Goal: Task Accomplishment & Management: Complete application form

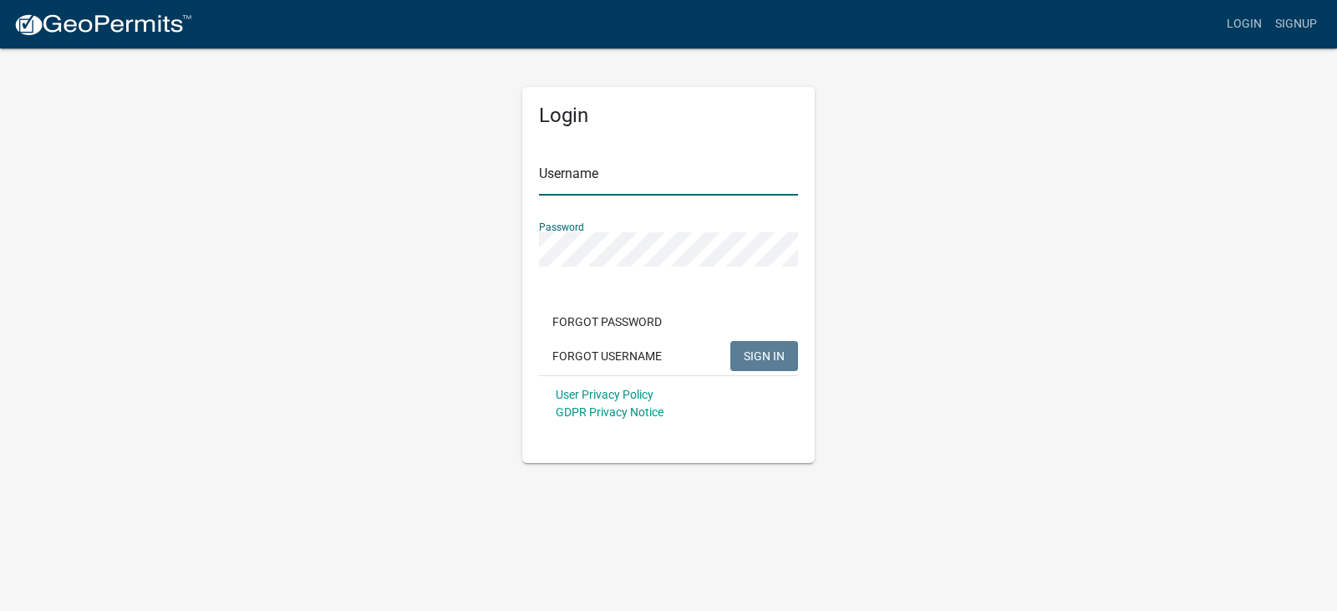
click at [586, 170] on input "Username" at bounding box center [668, 178] width 259 height 34
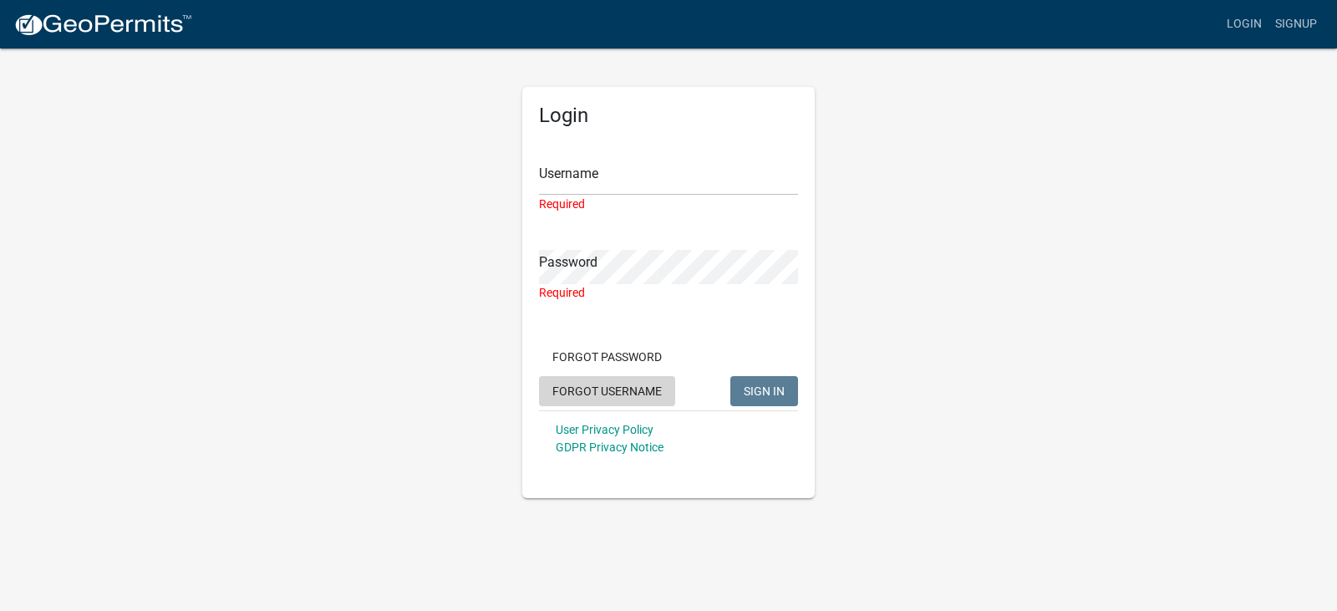
click at [578, 387] on button "Forgot Username" at bounding box center [607, 391] width 136 height 30
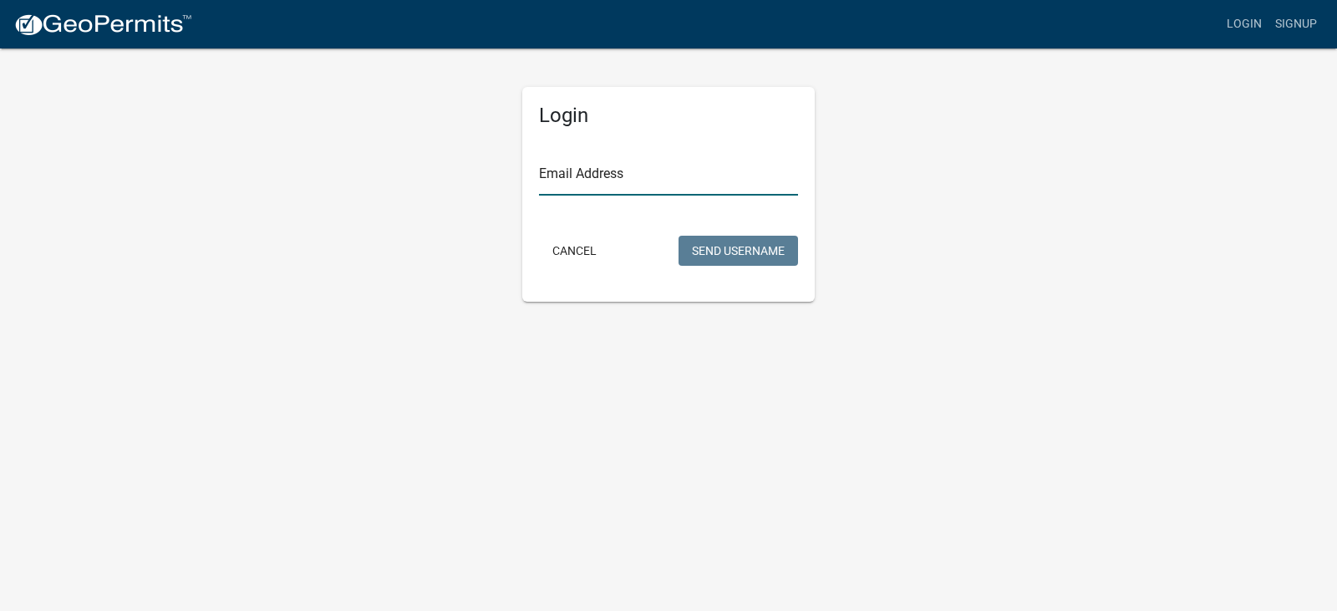
click at [609, 185] on input "Email Address" at bounding box center [668, 178] width 259 height 34
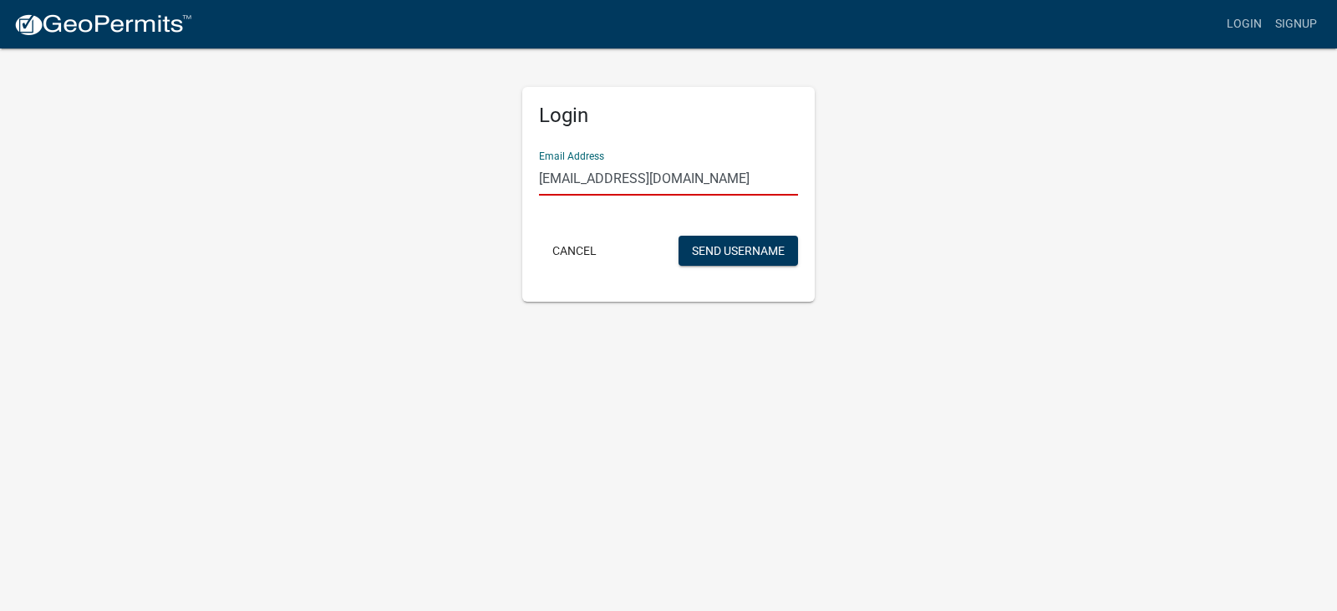
type input "[EMAIL_ADDRESS][DOMAIN_NAME]"
click at [741, 233] on form "Email Address [EMAIL_ADDRESS][DOMAIN_NAME] Cancel Send Username" at bounding box center [668, 204] width 259 height 132
click at [731, 262] on button "Send Username" at bounding box center [738, 251] width 119 height 30
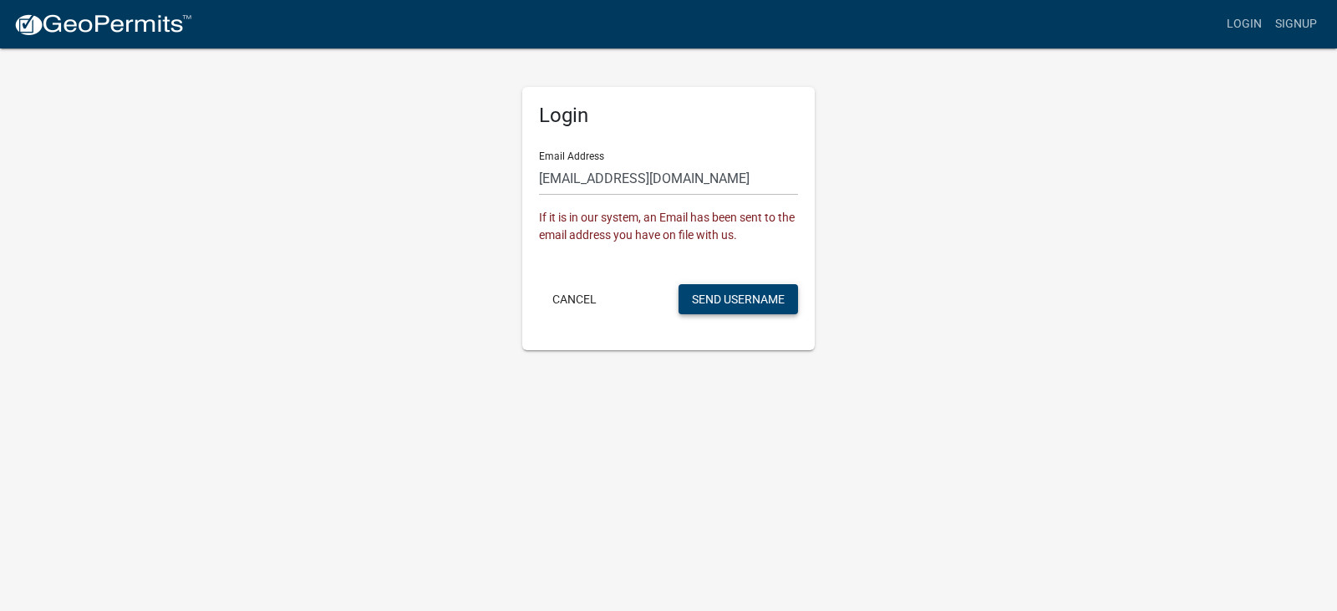
click at [731, 306] on button "Send Username" at bounding box center [738, 299] width 119 height 30
click at [574, 302] on button "Cancel" at bounding box center [574, 299] width 71 height 30
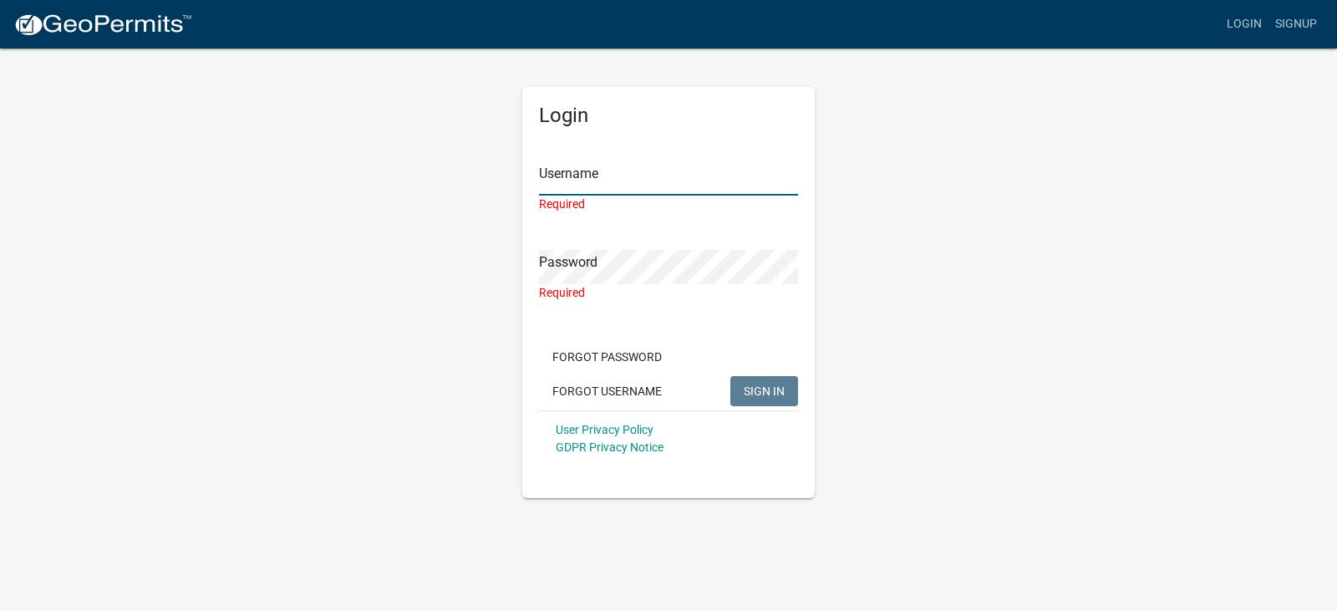
click at [619, 184] on input "Username" at bounding box center [668, 178] width 259 height 34
paste input "Rebekaheverson"
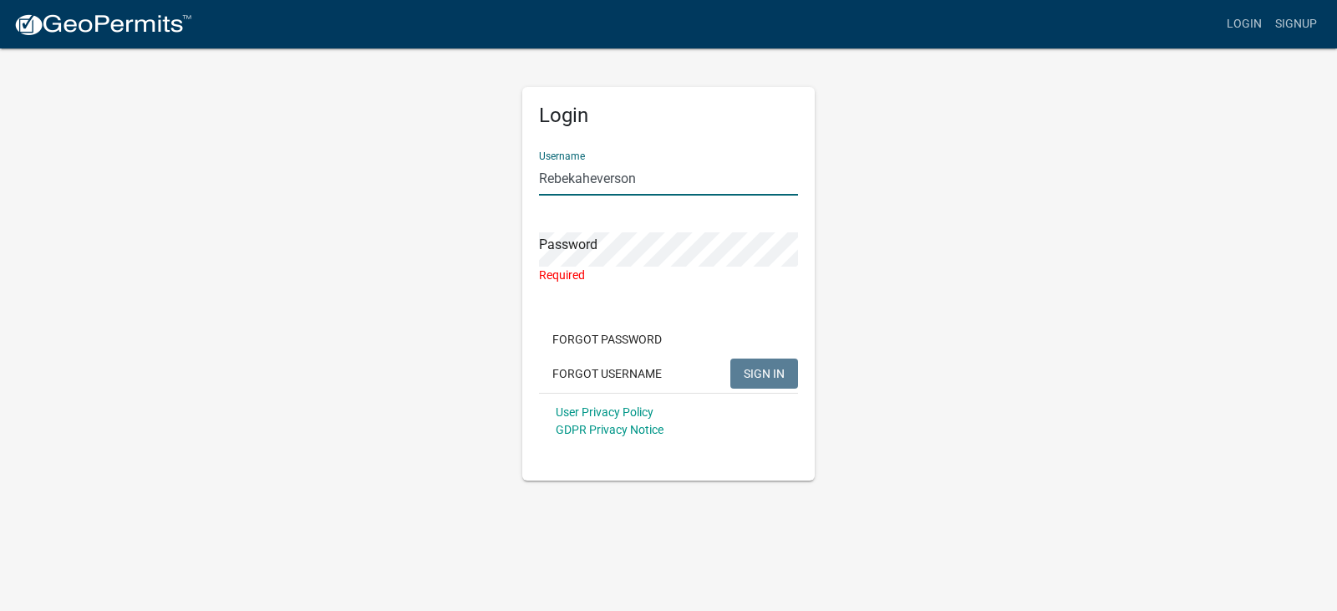
type input "Rebekaheverson"
click at [568, 272] on div "Required" at bounding box center [668, 276] width 259 height 18
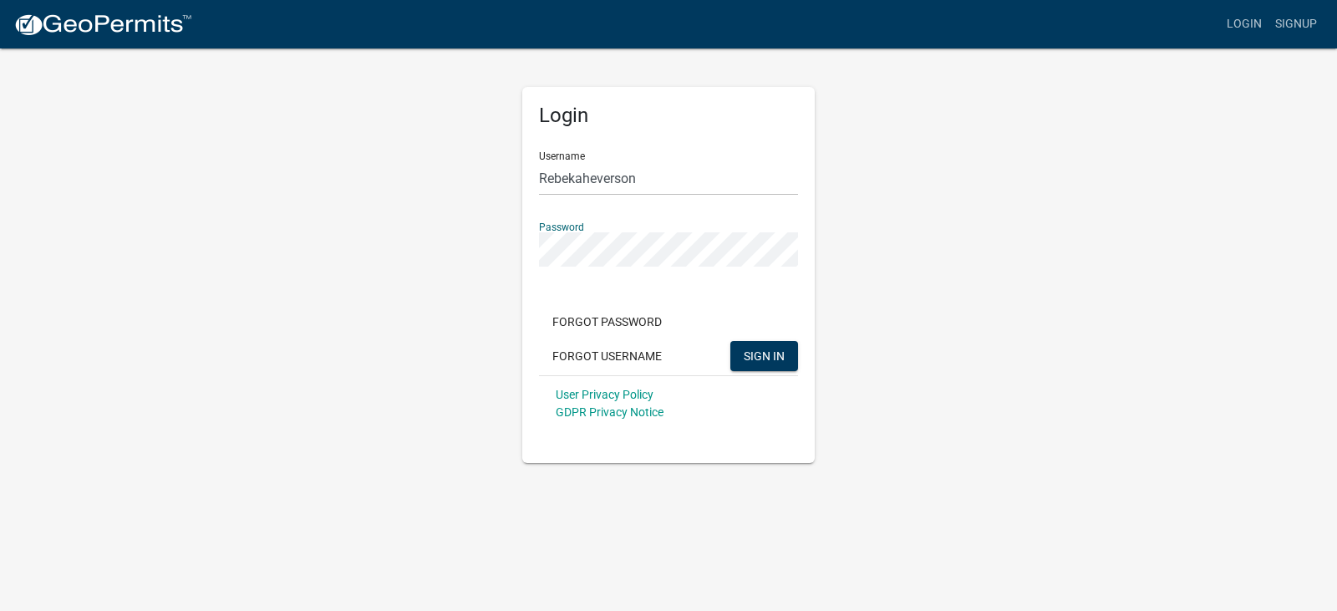
click at [730, 341] on button "SIGN IN" at bounding box center [764, 356] width 68 height 30
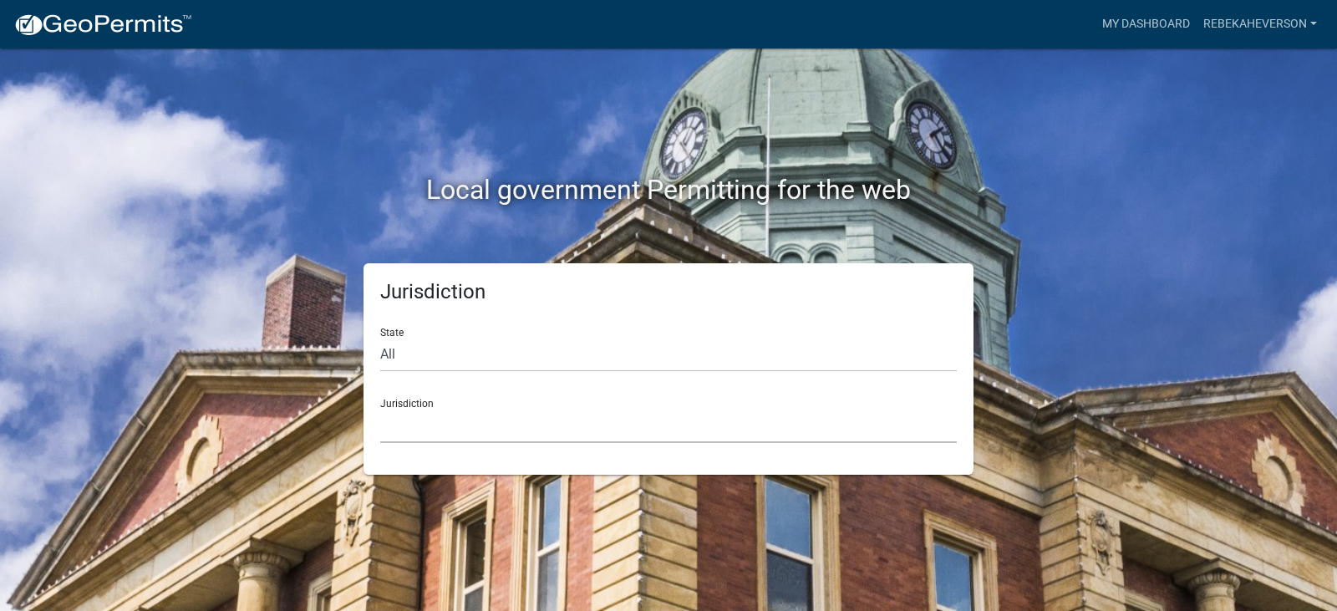
click at [445, 436] on select "[GEOGRAPHIC_DATA], [US_STATE] [GEOGRAPHIC_DATA], [US_STATE][PERSON_NAME][GEOGRA…" at bounding box center [668, 426] width 577 height 34
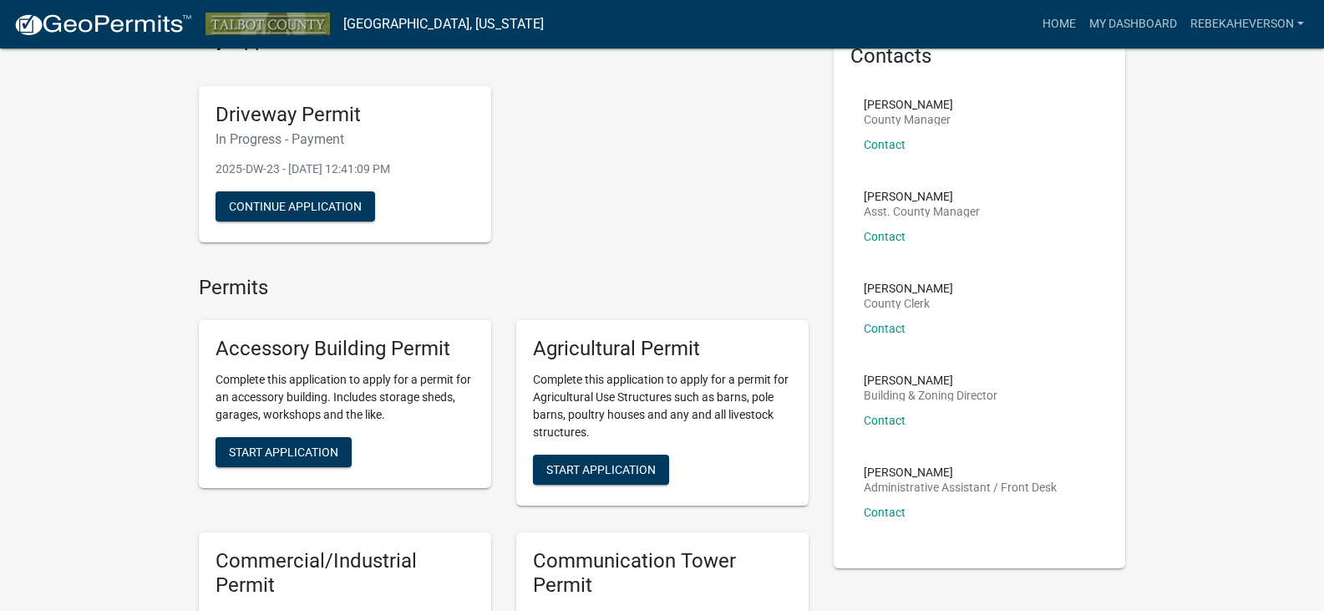
scroll to position [84, 0]
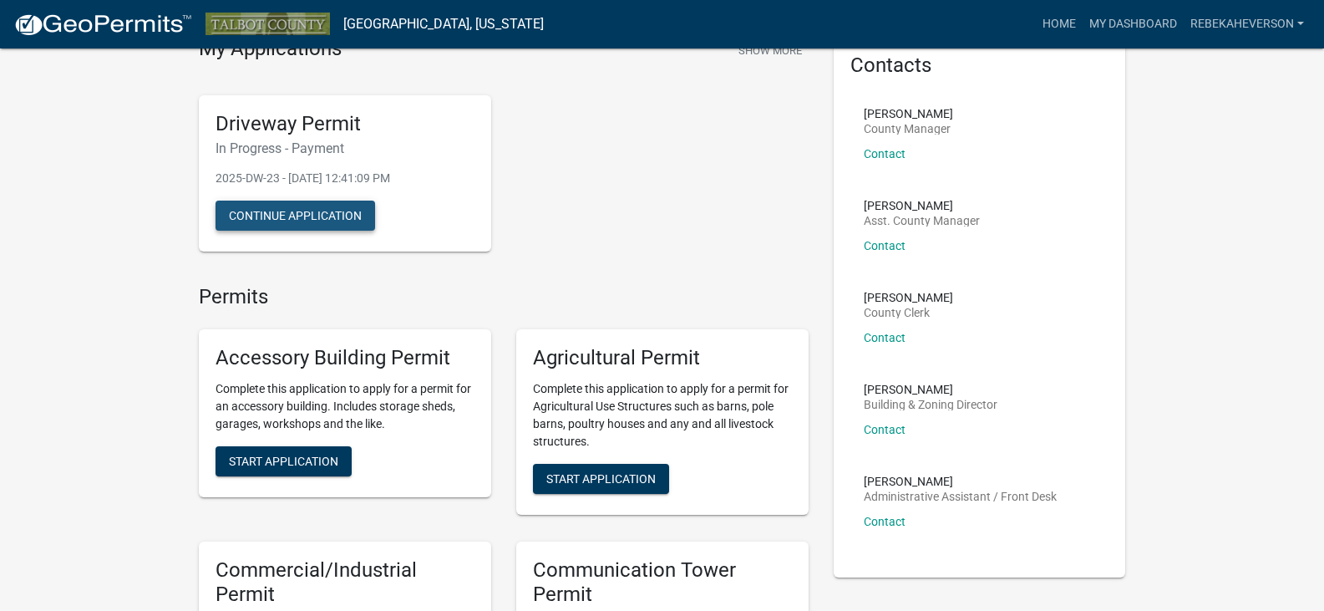
click at [328, 217] on button "Continue Application" at bounding box center [296, 216] width 160 height 30
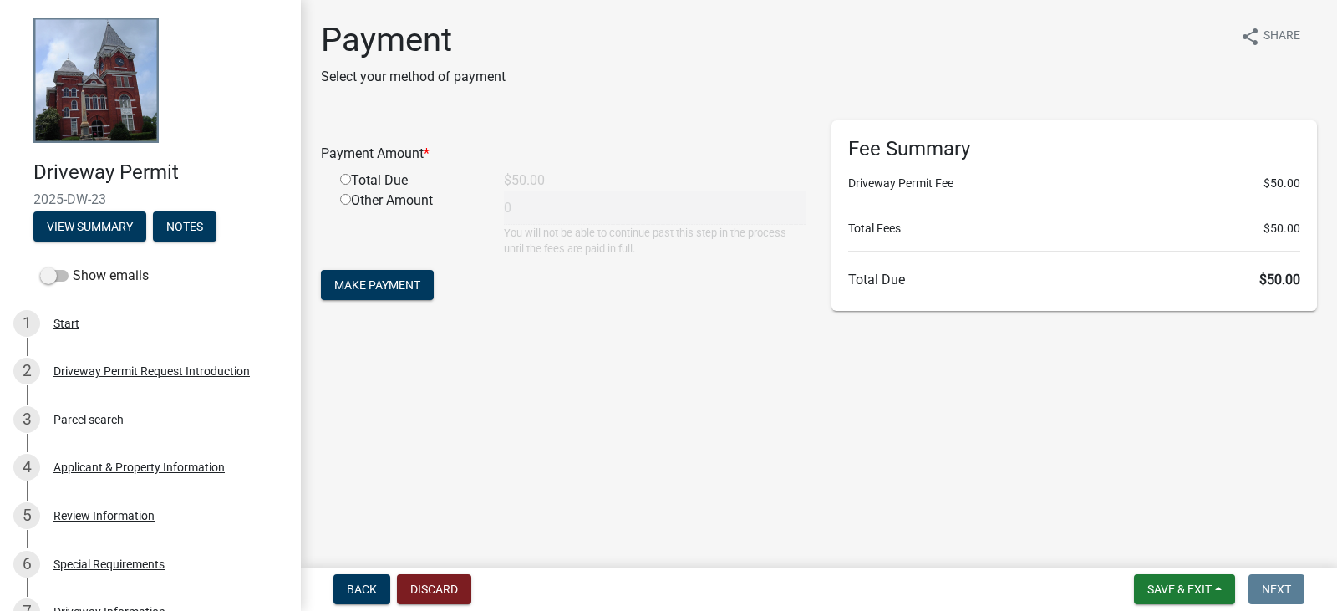
click at [381, 175] on div "Total Due" at bounding box center [410, 180] width 164 height 20
click at [346, 182] on input "radio" at bounding box center [345, 179] width 11 height 11
radio input "true"
type input "50"
click at [347, 196] on input "radio" at bounding box center [345, 199] width 11 height 11
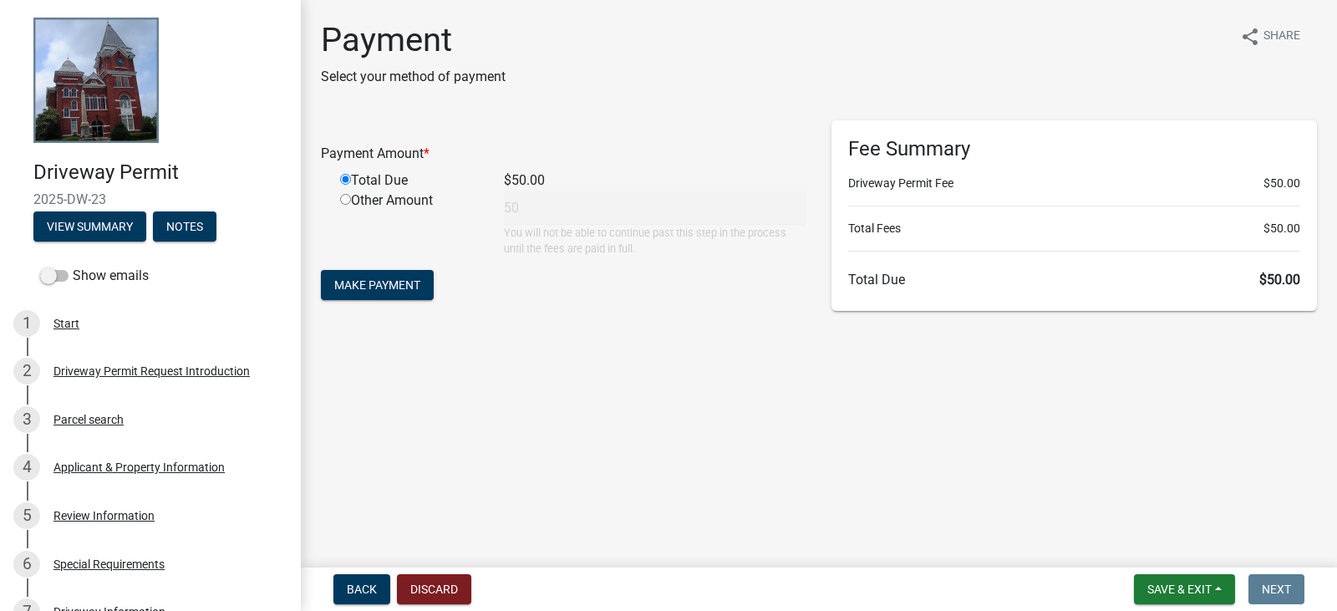
radio input "true"
click at [350, 175] on input "radio" at bounding box center [345, 179] width 11 height 11
radio input "true"
radio input "false"
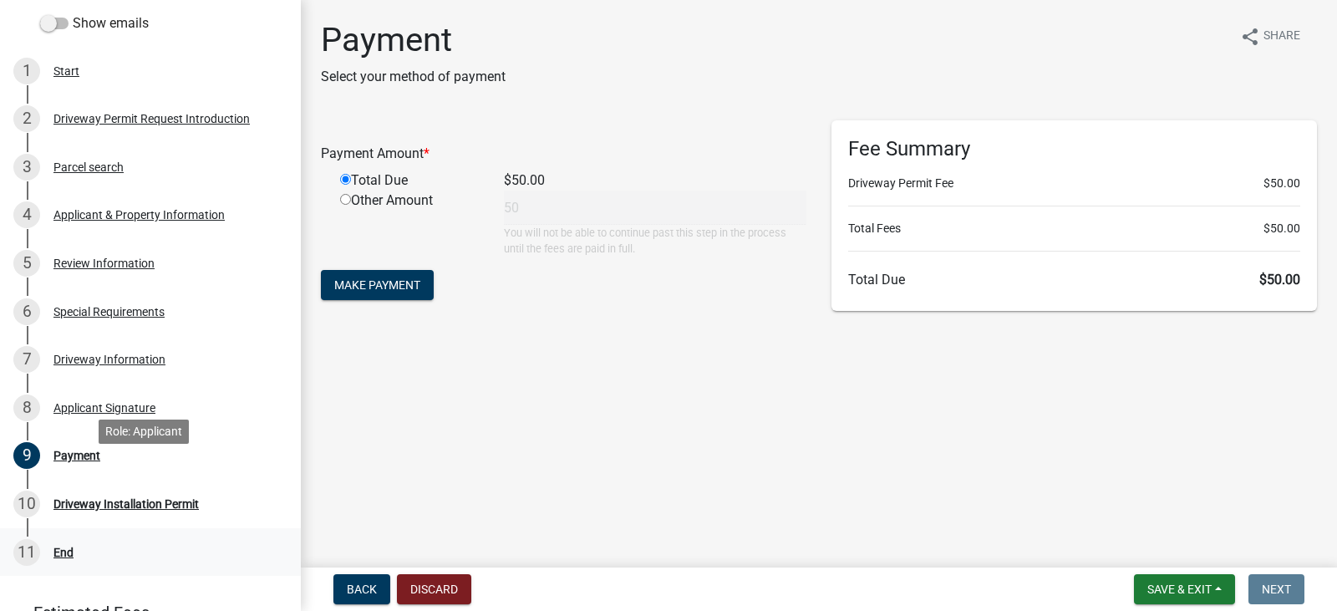
scroll to position [334, 0]
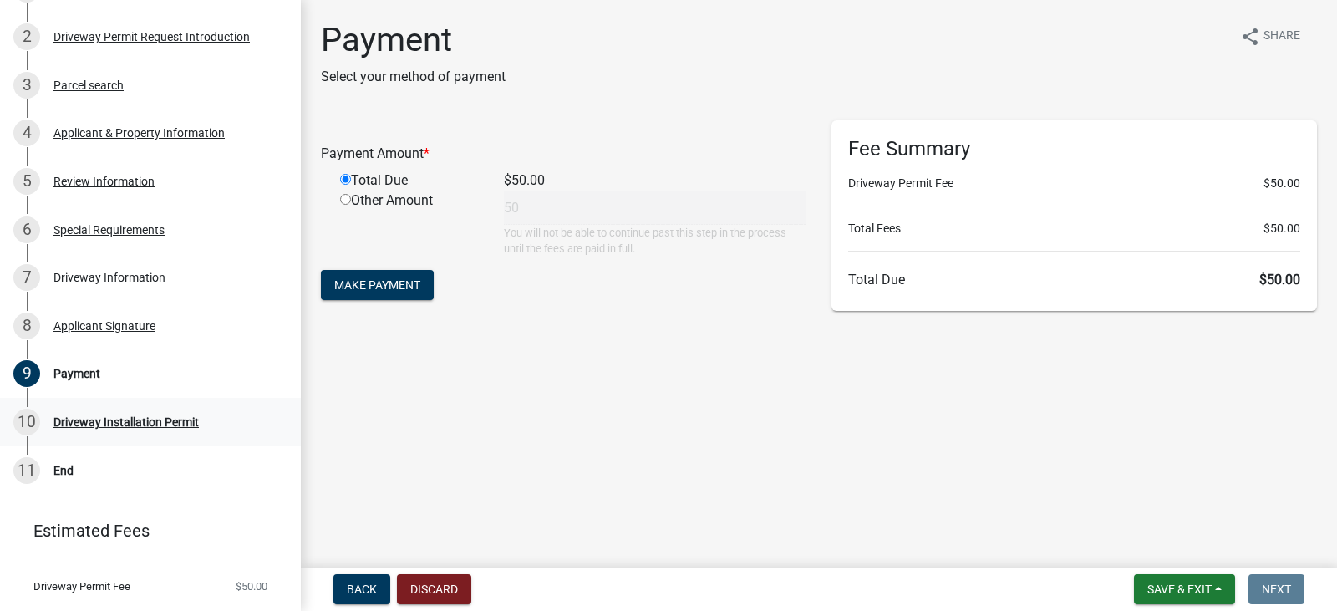
click at [161, 419] on div "Driveway Installation Permit" at bounding box center [125, 422] width 145 height 12
click at [392, 285] on span "Make Payment" at bounding box center [377, 284] width 86 height 13
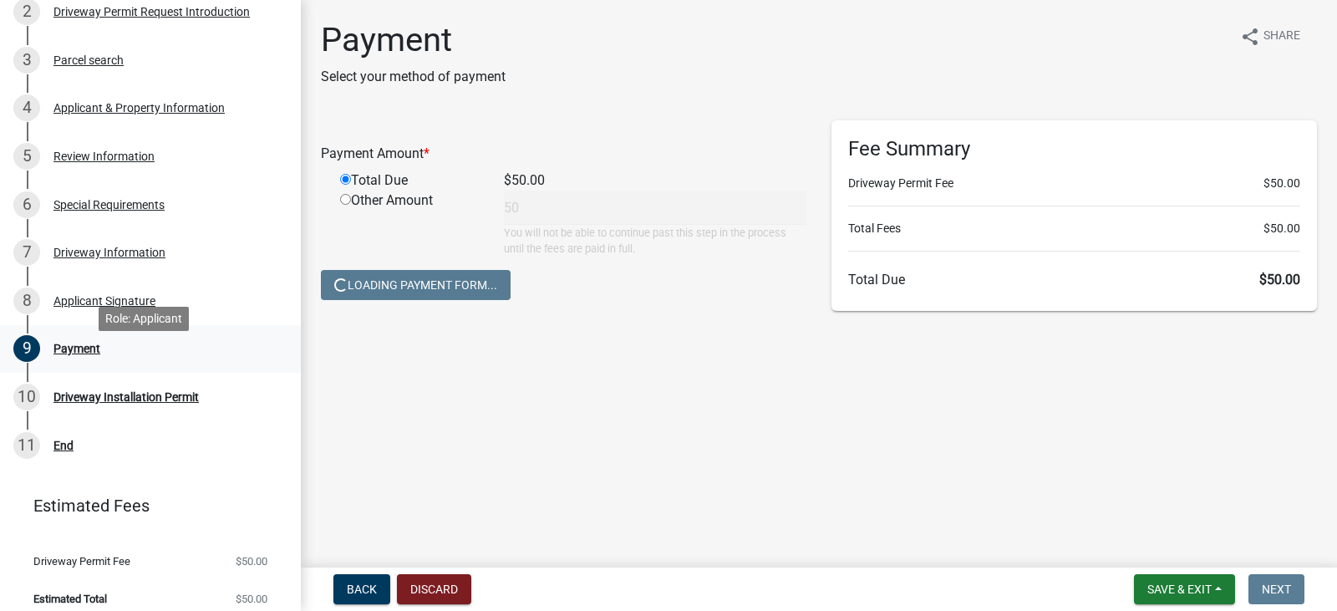
scroll to position [373, 0]
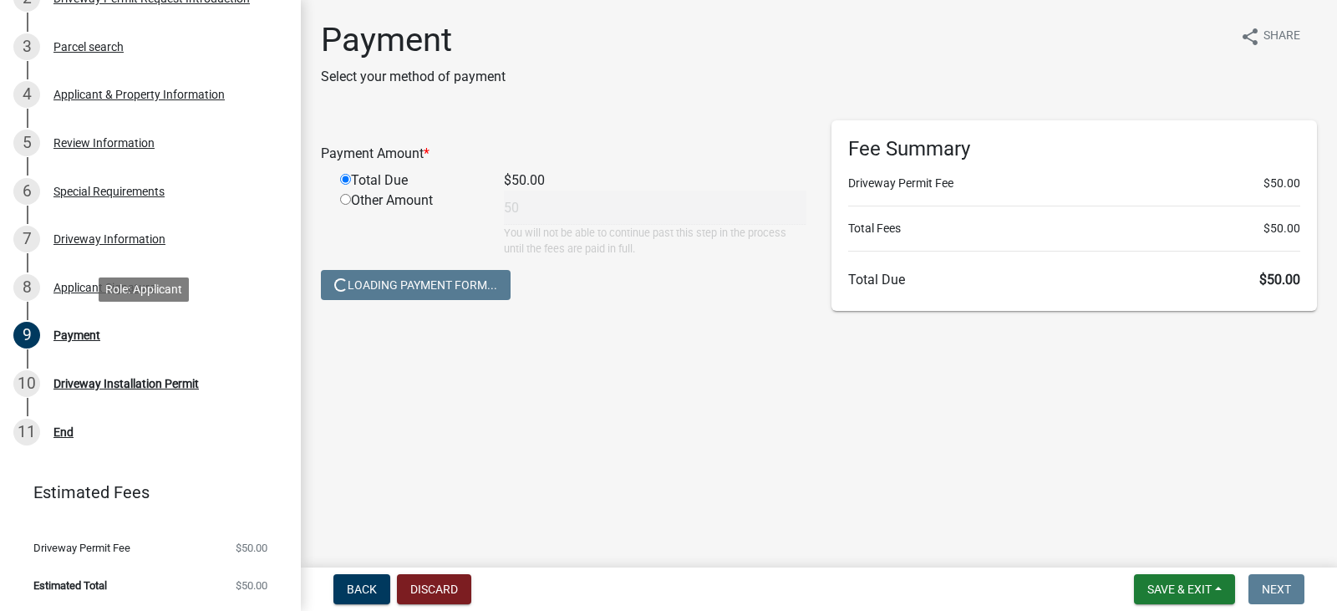
click at [108, 347] on div "9 Payment" at bounding box center [143, 335] width 261 height 27
click at [55, 323] on div "9 Payment" at bounding box center [143, 335] width 261 height 27
click at [1172, 582] on span "Save & Exit" at bounding box center [1179, 588] width 64 height 13
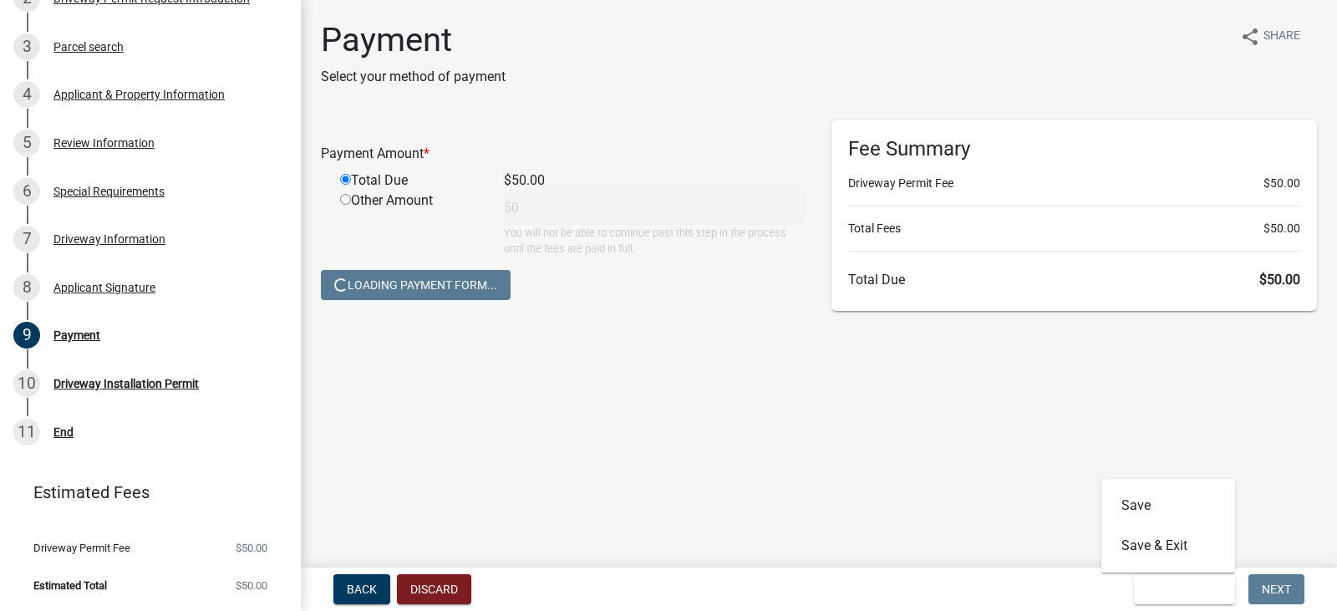
click at [1033, 415] on main "Payment Select your method of payment share Share Payment Amount * Total Due $5…" at bounding box center [819, 280] width 1036 height 561
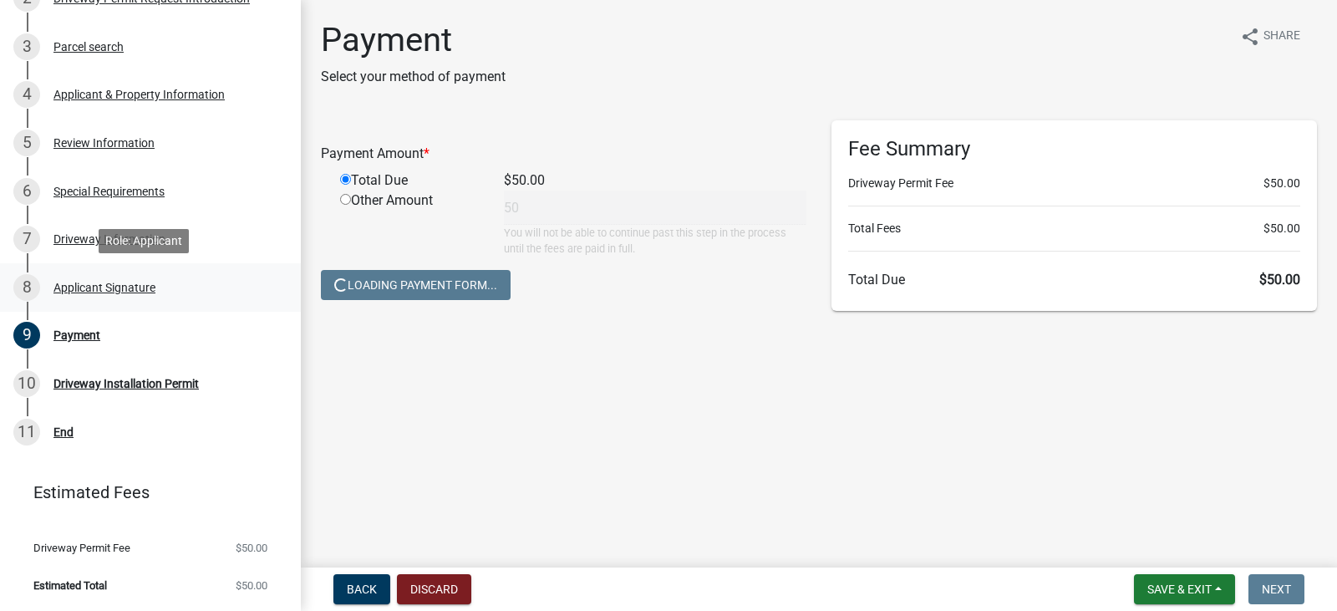
click at [101, 291] on div "Applicant Signature" at bounding box center [104, 288] width 102 height 12
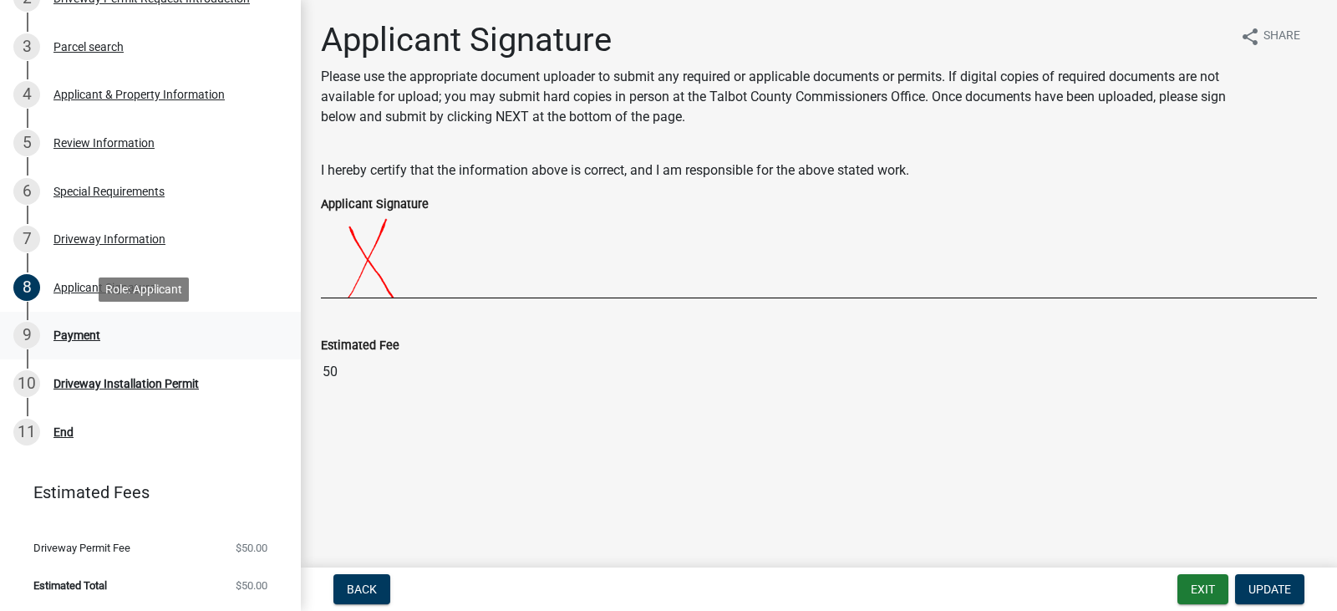
click at [90, 341] on div "Payment" at bounding box center [76, 335] width 47 height 12
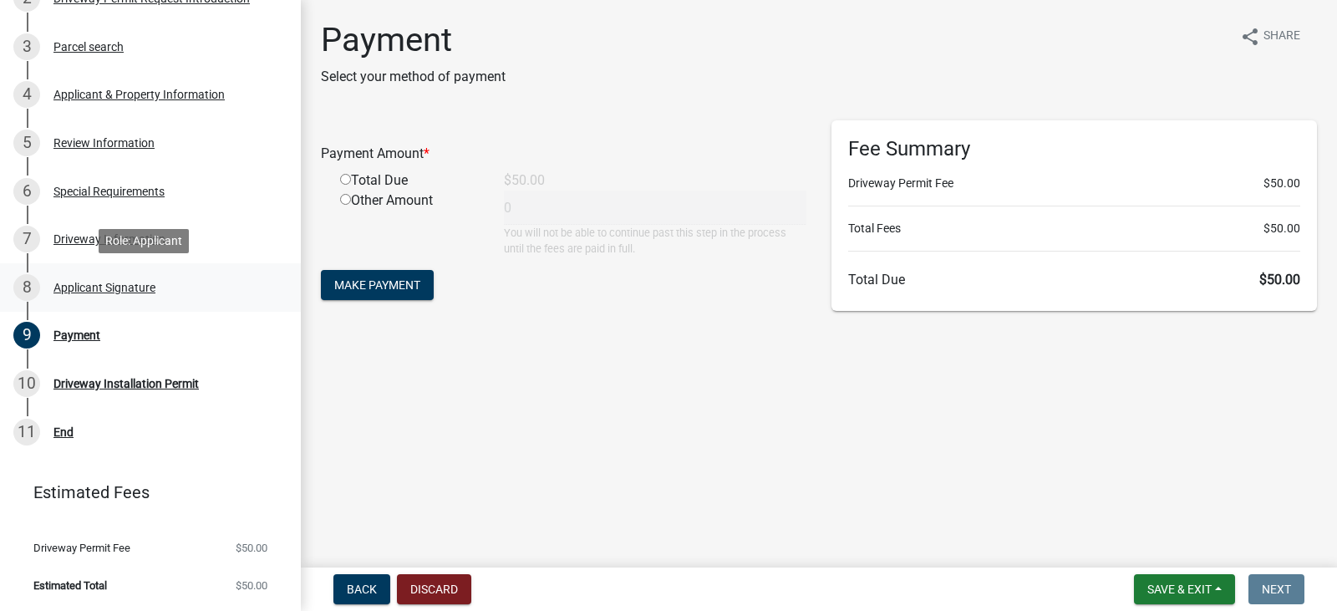
drag, startPoint x: 93, startPoint y: 284, endPoint x: 112, endPoint y: 266, distance: 26.6
click at [95, 282] on div "Applicant Signature" at bounding box center [104, 288] width 102 height 12
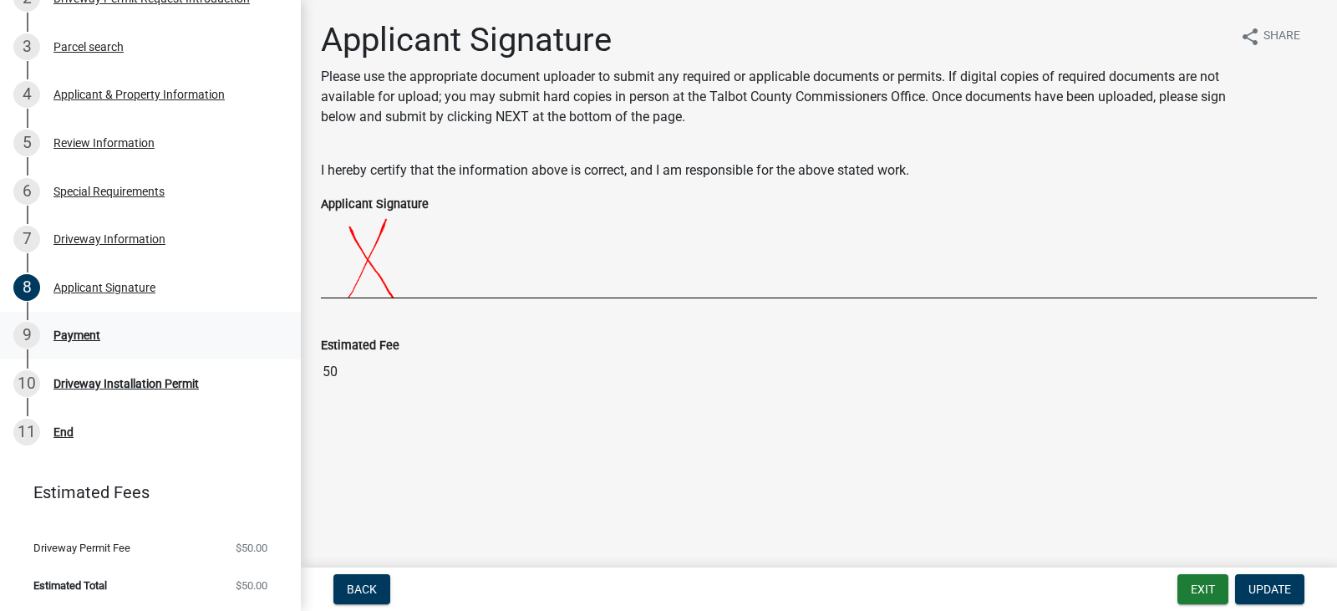
click at [127, 338] on div "9 Payment" at bounding box center [143, 335] width 261 height 27
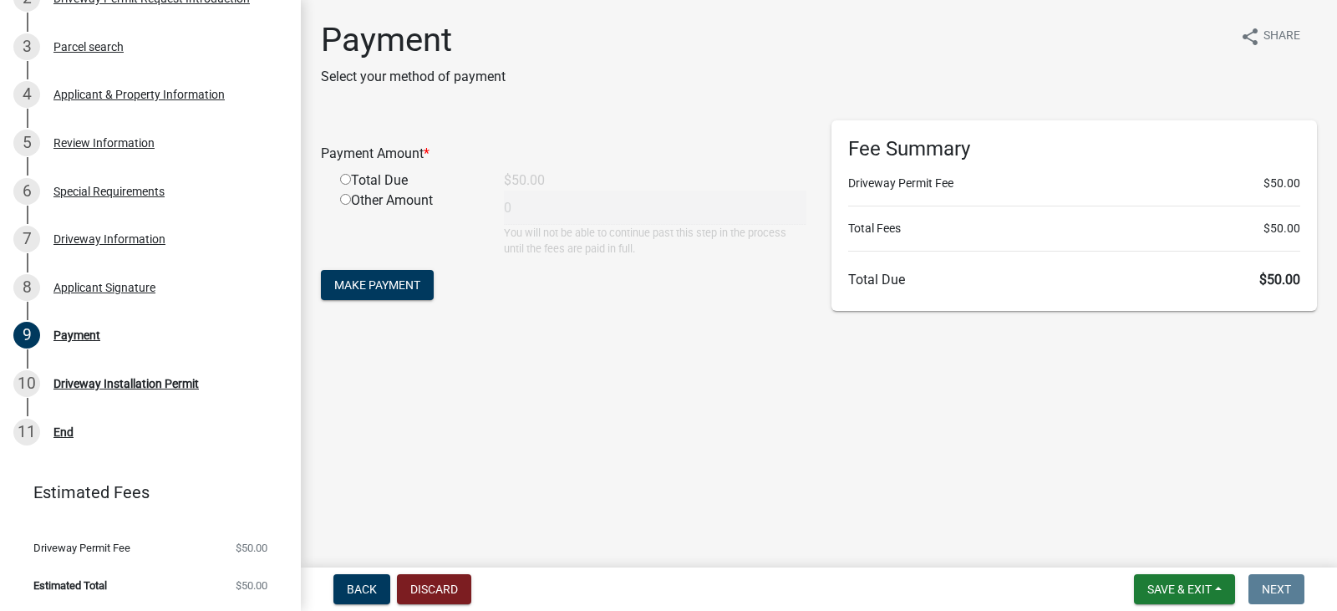
click at [392, 180] on div "Total Due" at bounding box center [410, 180] width 164 height 20
drag, startPoint x: 337, startPoint y: 170, endPoint x: 347, endPoint y: 178, distance: 12.5
click at [342, 172] on div "Total Due" at bounding box center [410, 180] width 164 height 20
click at [347, 178] on input "radio" at bounding box center [345, 179] width 11 height 11
radio input "true"
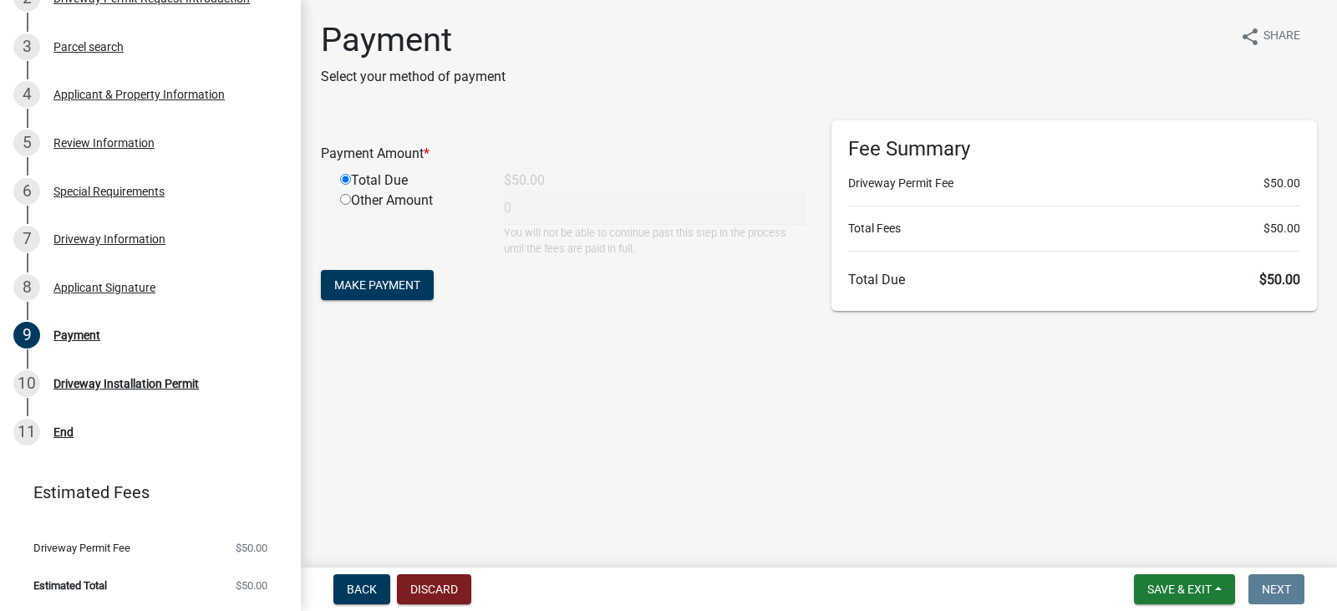
type input "50"
click at [358, 271] on button "Make Payment" at bounding box center [377, 285] width 113 height 30
